Goal: Information Seeking & Learning: Learn about a topic

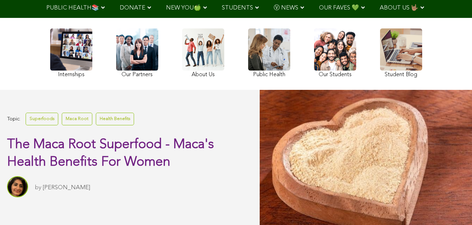
scroll to position [32, 0]
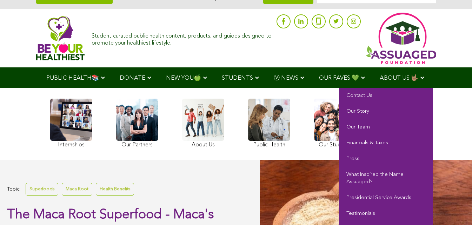
click at [380, 81] on span "ABOUT US 🤟🏽" at bounding box center [399, 78] width 39 height 6
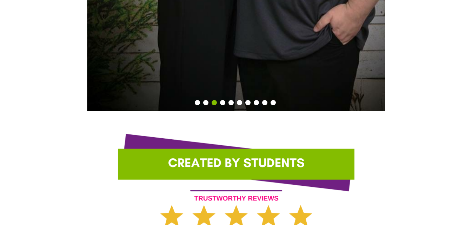
scroll to position [2001, 0]
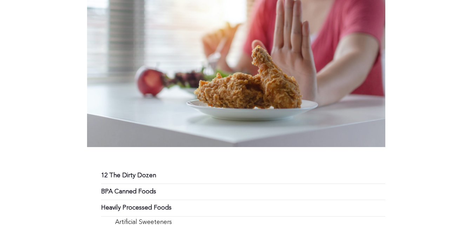
scroll to position [411, 0]
